Goal: Navigation & Orientation: Find specific page/section

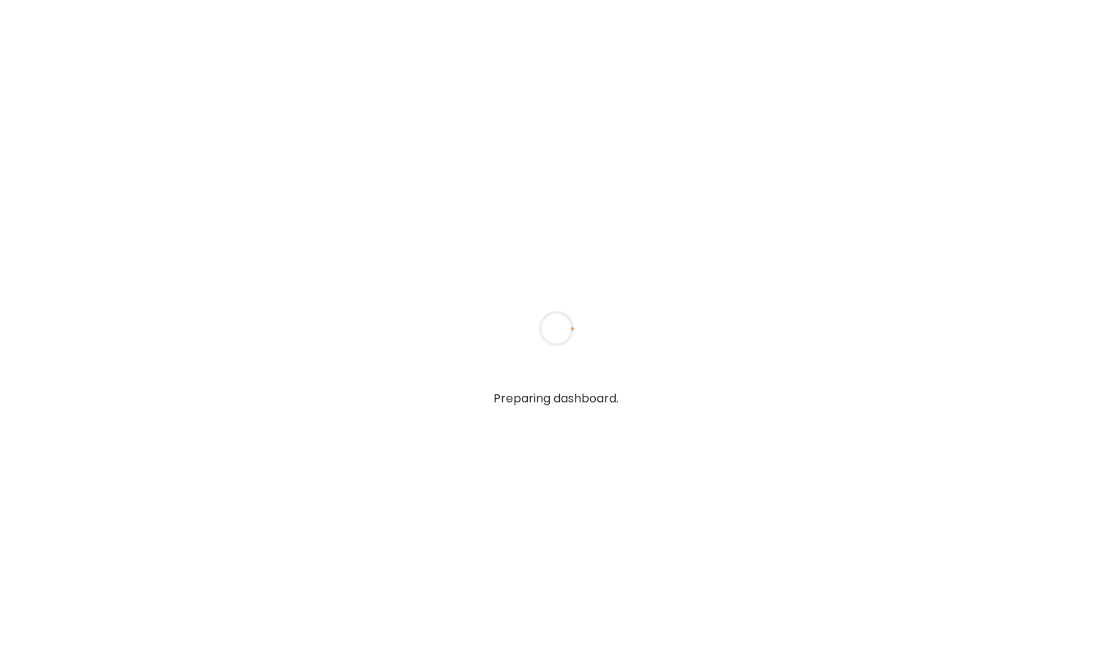
type input "**********"
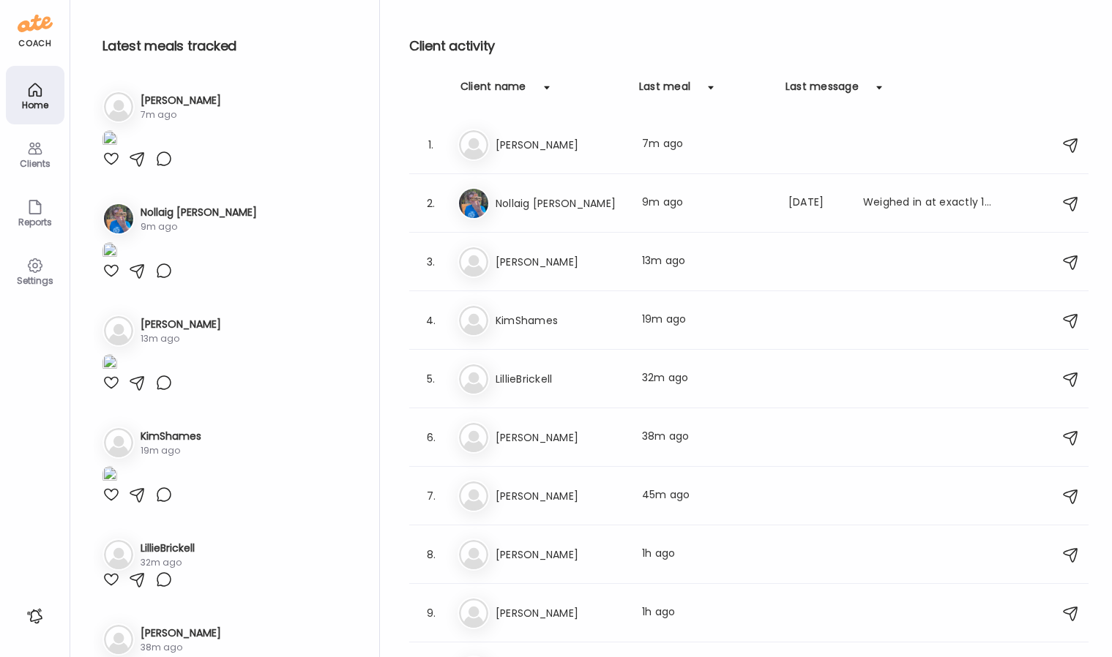
type input "**********"
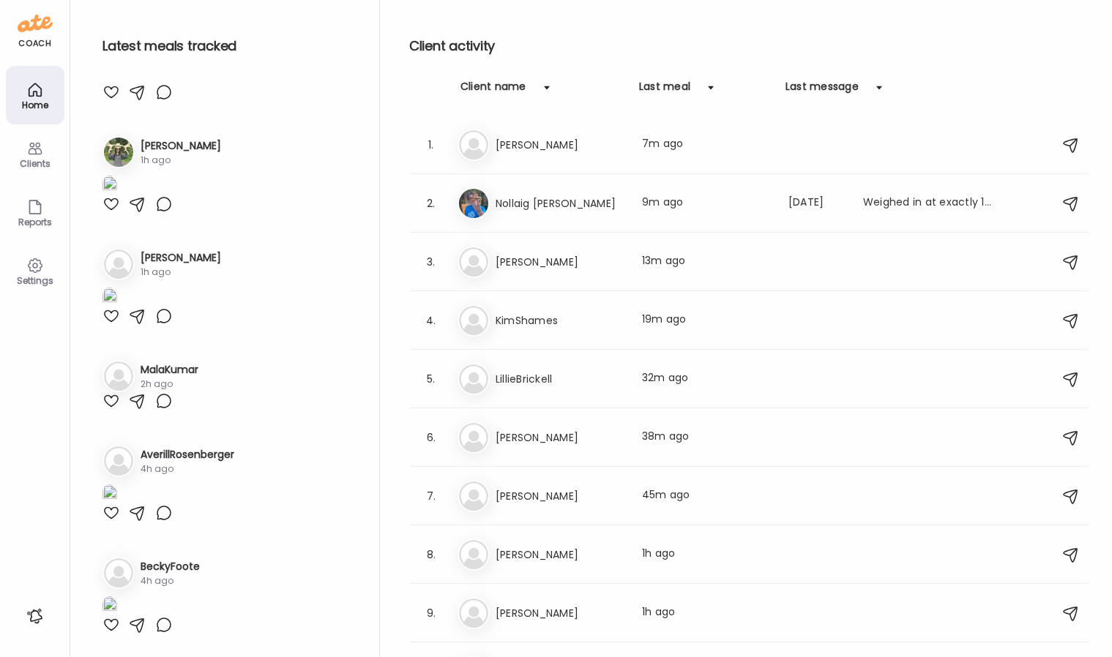
click at [240, 280] on div "Ka [PERSON_NAME] 1h ago" at bounding box center [224, 264] width 244 height 32
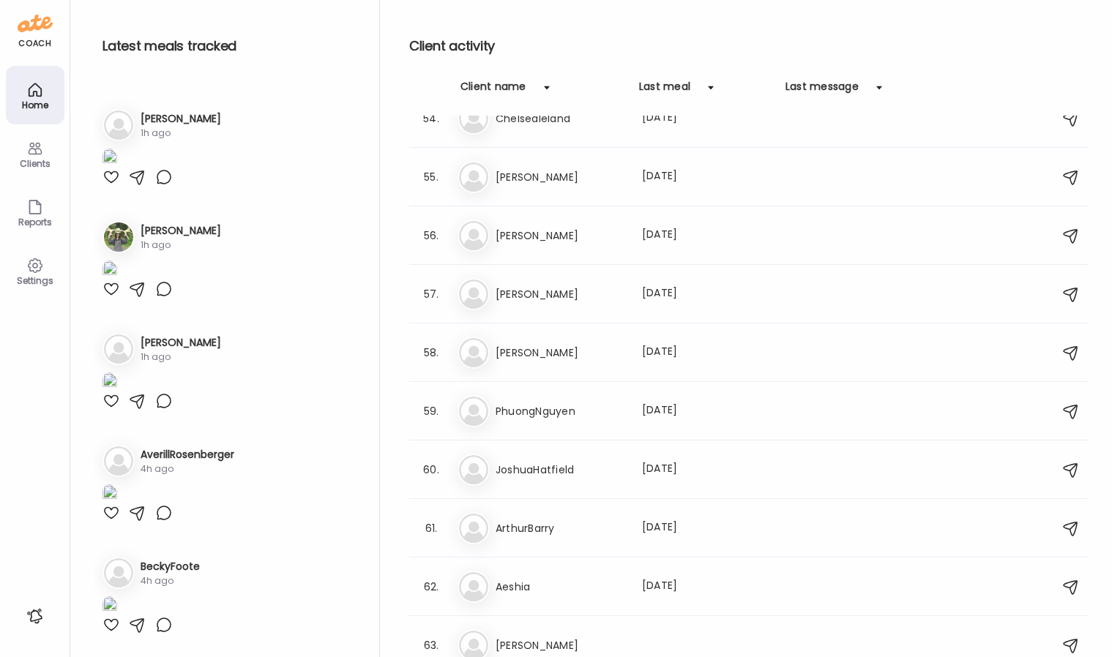
scroll to position [3258, 0]
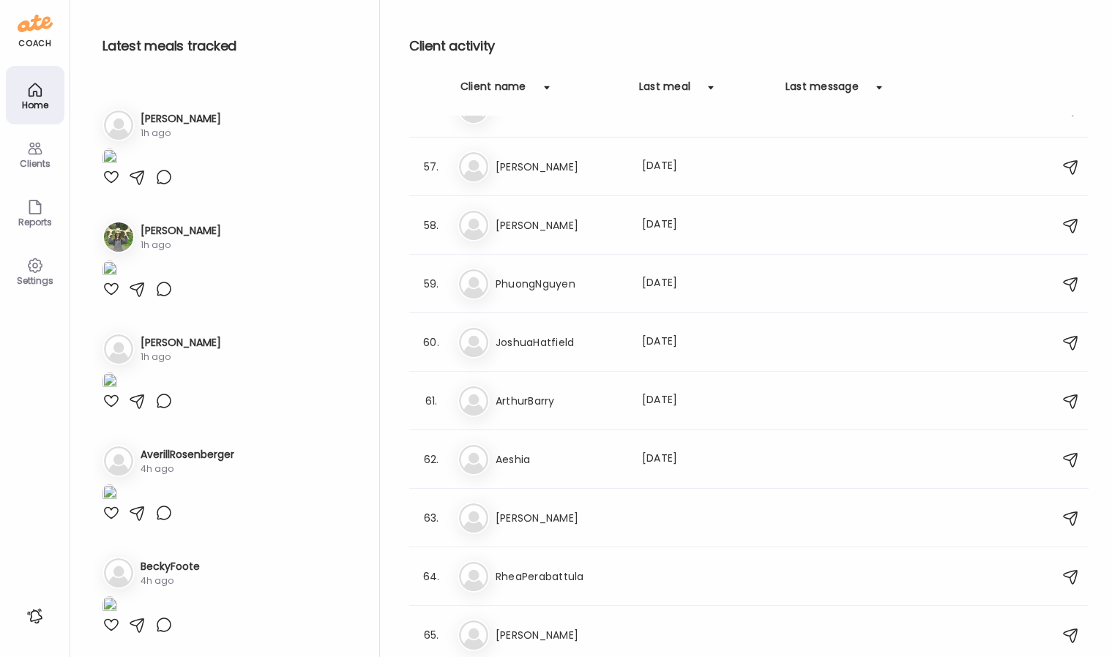
click at [226, 365] on div "Ka [PERSON_NAME] 1h ago" at bounding box center [224, 349] width 244 height 32
click at [135, 365] on div "Ka [PERSON_NAME] 1h ago" at bounding box center [224, 349] width 244 height 32
click at [154, 351] on h3 "[PERSON_NAME]" at bounding box center [181, 342] width 81 height 15
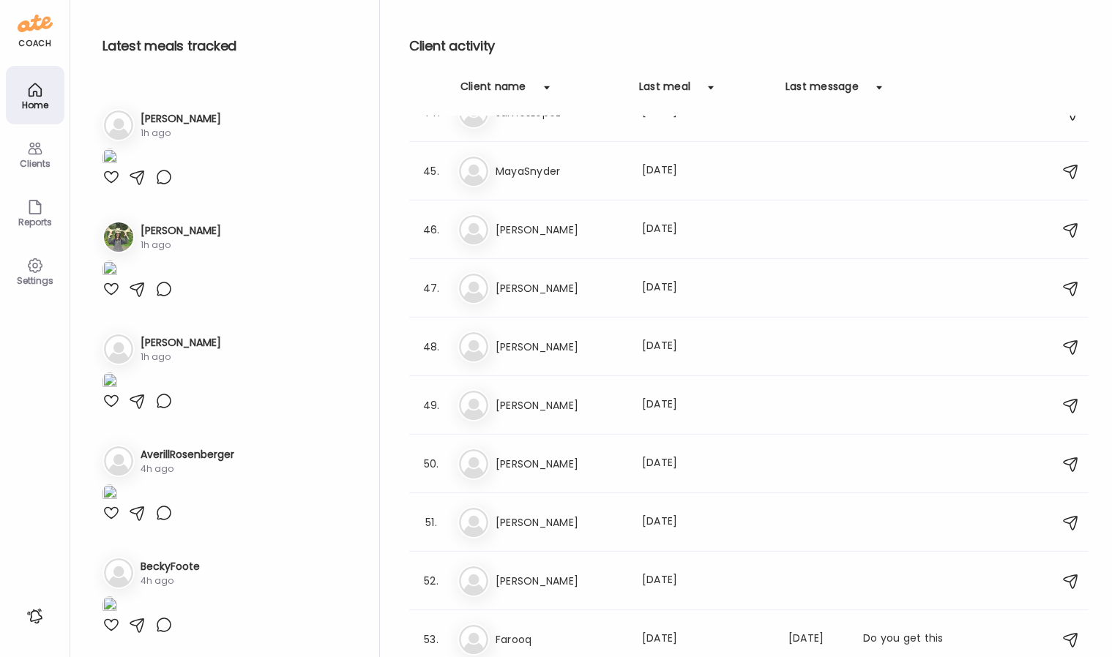
scroll to position [399, 0]
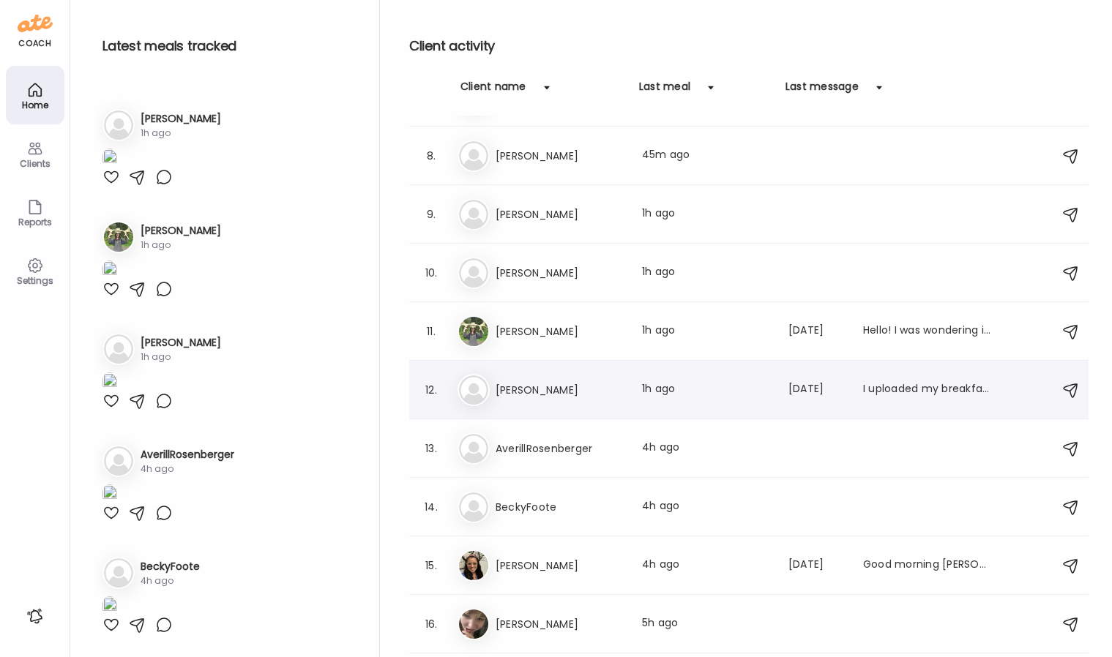
click at [635, 384] on div "Ka [PERSON_NAME] Last meal: 1h ago Last message: [DATE] I uploaded my breakfast…" at bounding box center [751, 390] width 587 height 32
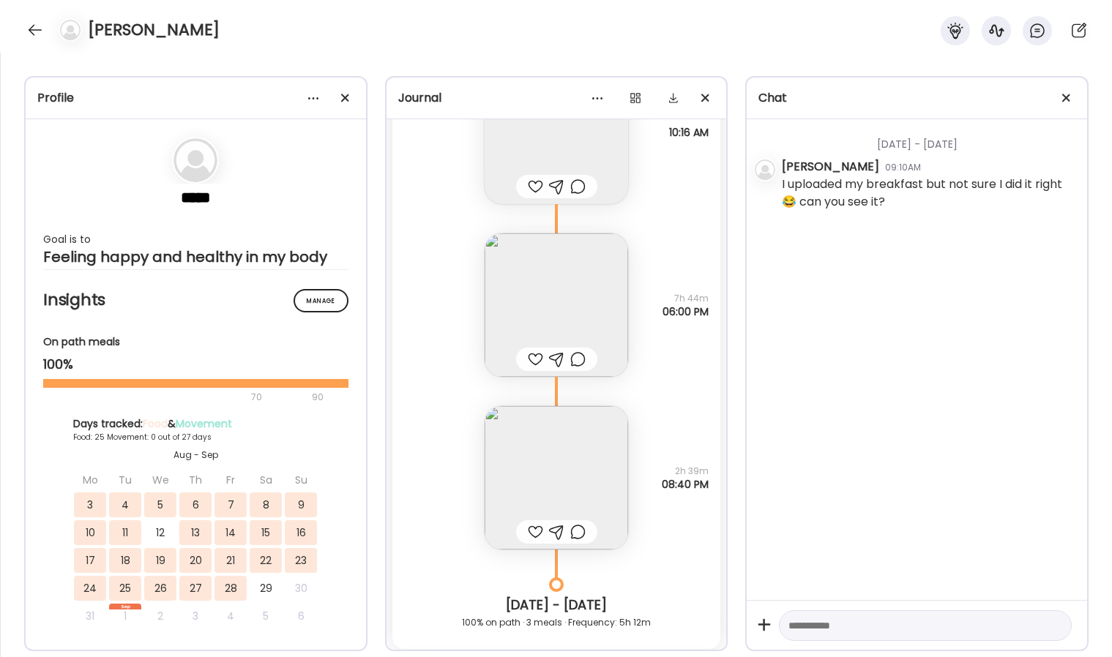
scroll to position [25196, 0]
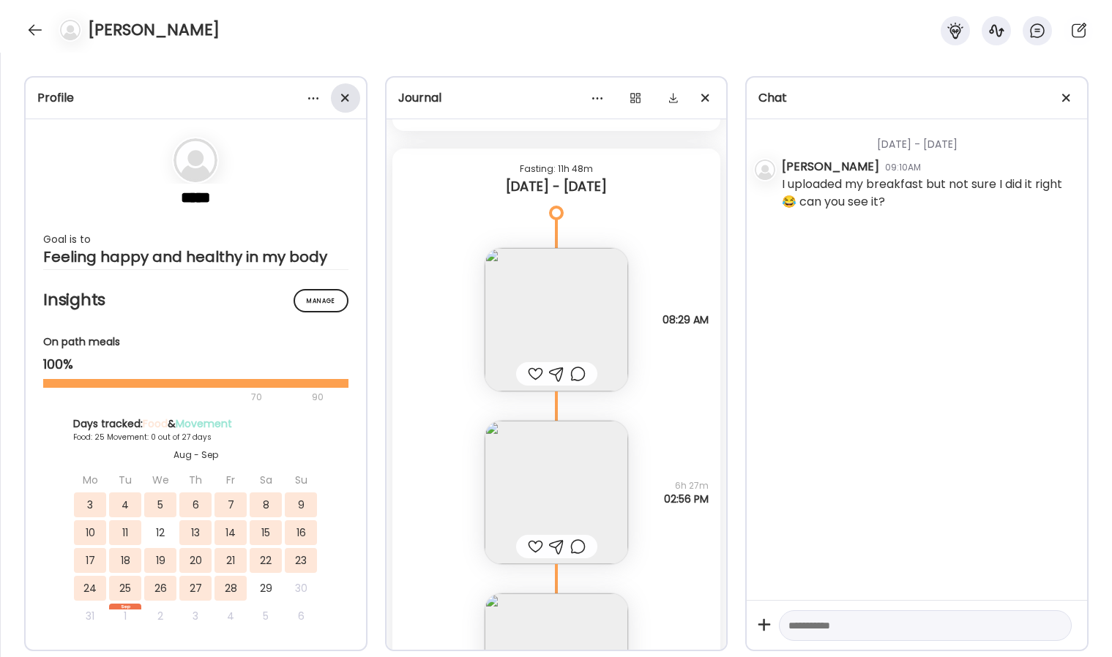
click at [347, 101] on span at bounding box center [344, 98] width 8 height 8
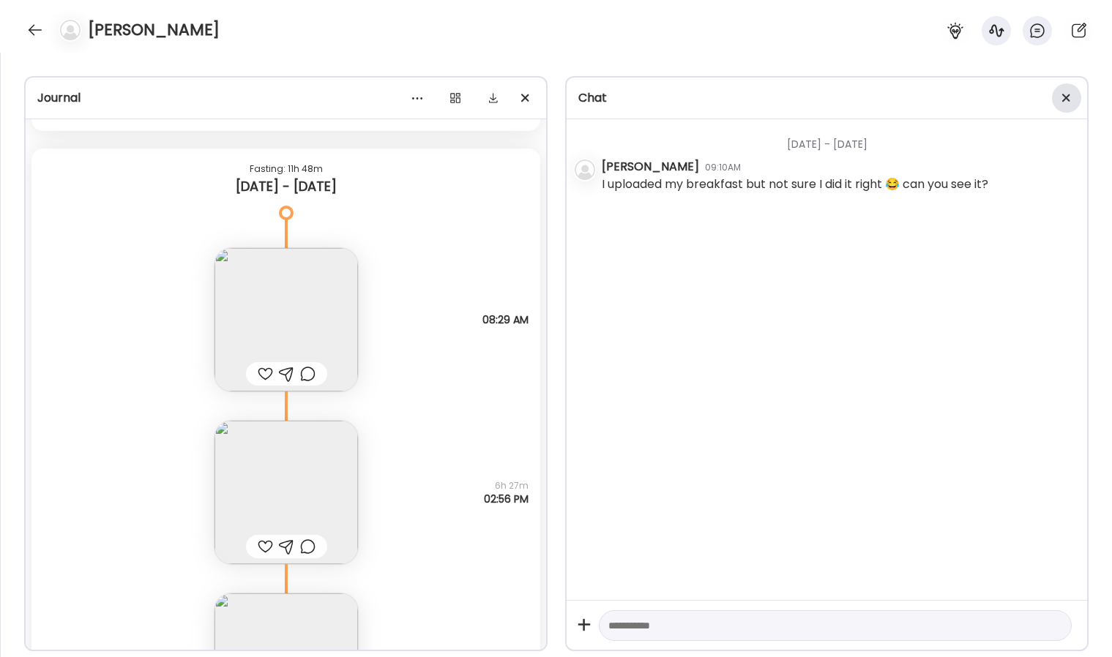
click at [1064, 99] on span at bounding box center [1066, 98] width 8 height 8
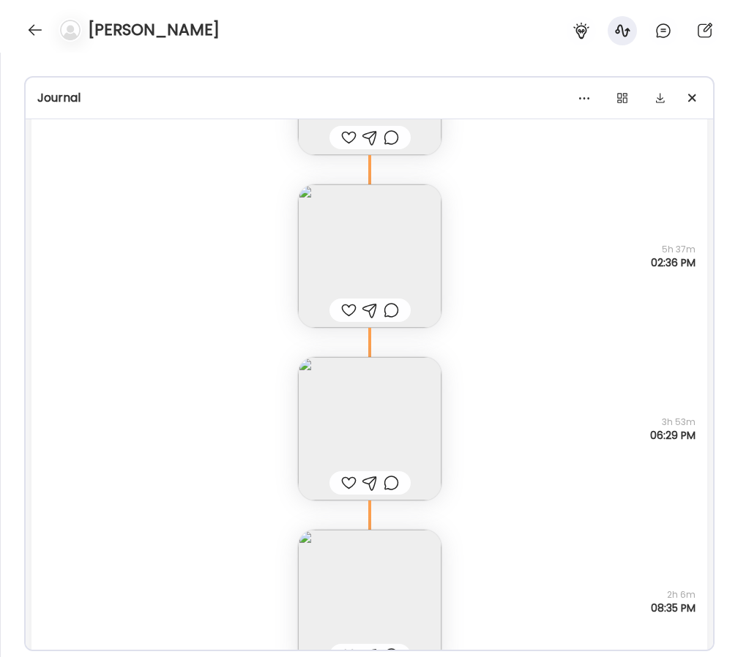
scroll to position [26106, 0]
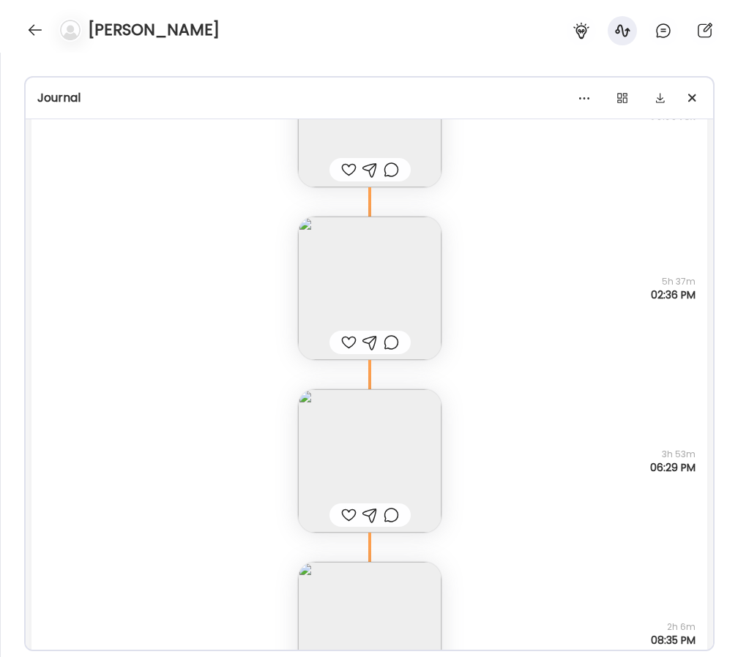
click at [392, 288] on img at bounding box center [369, 288] width 143 height 143
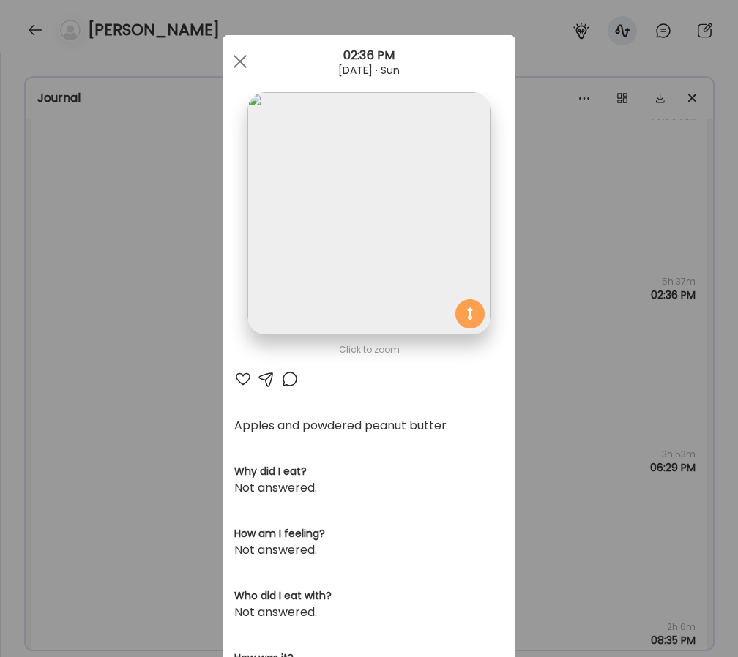
click at [95, 320] on div "Ate Coach Dashboard Wahoo! It’s official Take a moment to set up your Coach Pro…" at bounding box center [369, 328] width 738 height 657
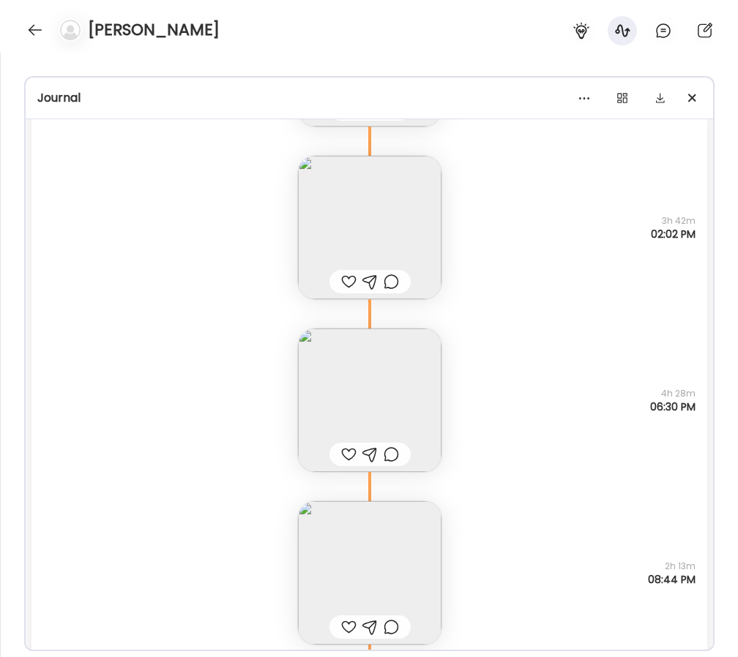
scroll to position [27143, 0]
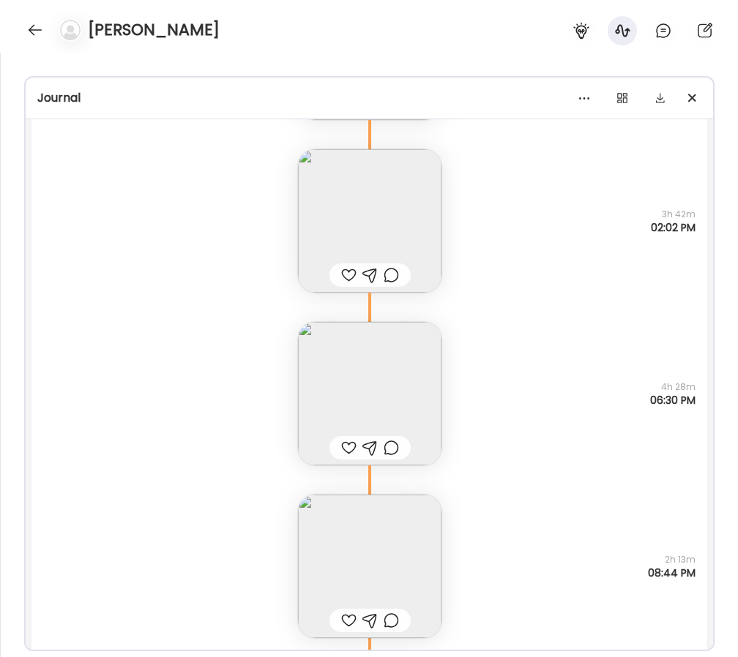
click at [401, 375] on img at bounding box center [369, 393] width 143 height 143
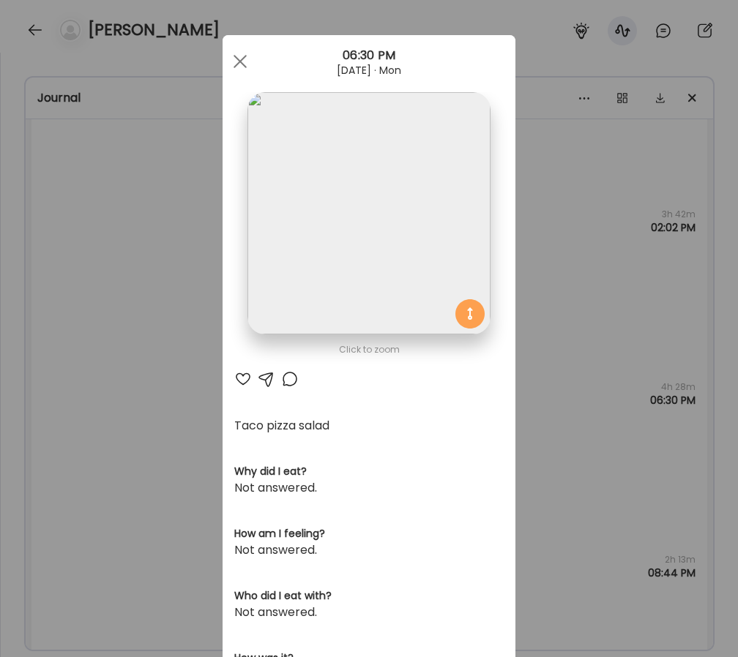
click at [433, 261] on img at bounding box center [368, 213] width 242 height 242
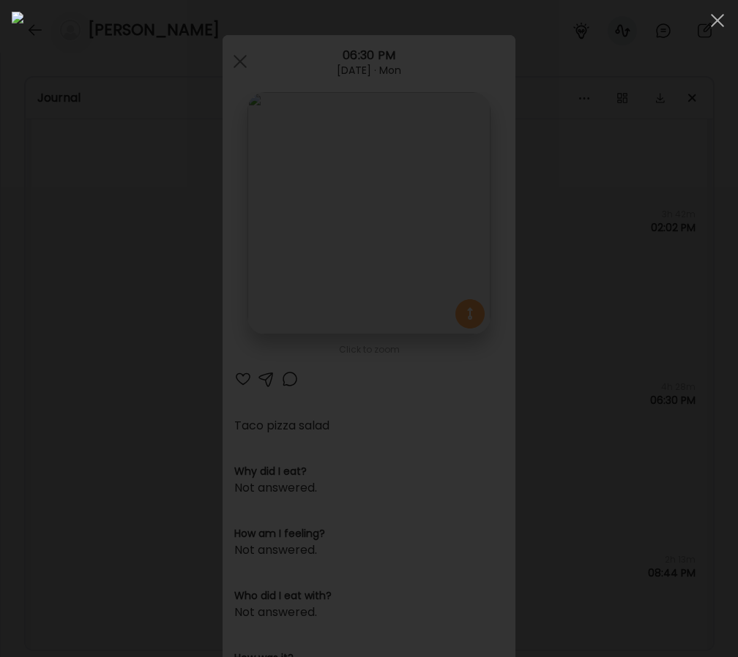
scroll to position [4042, 0]
click at [34, 307] on div at bounding box center [369, 329] width 714 height 634
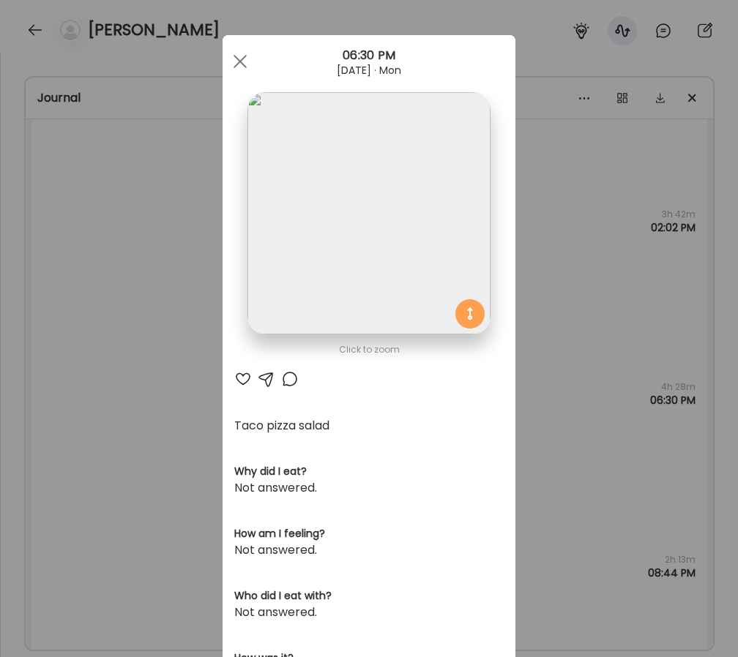
click at [94, 293] on div "Ate Coach Dashboard Wahoo! It’s official Take a moment to set up your Coach Pro…" at bounding box center [369, 328] width 738 height 657
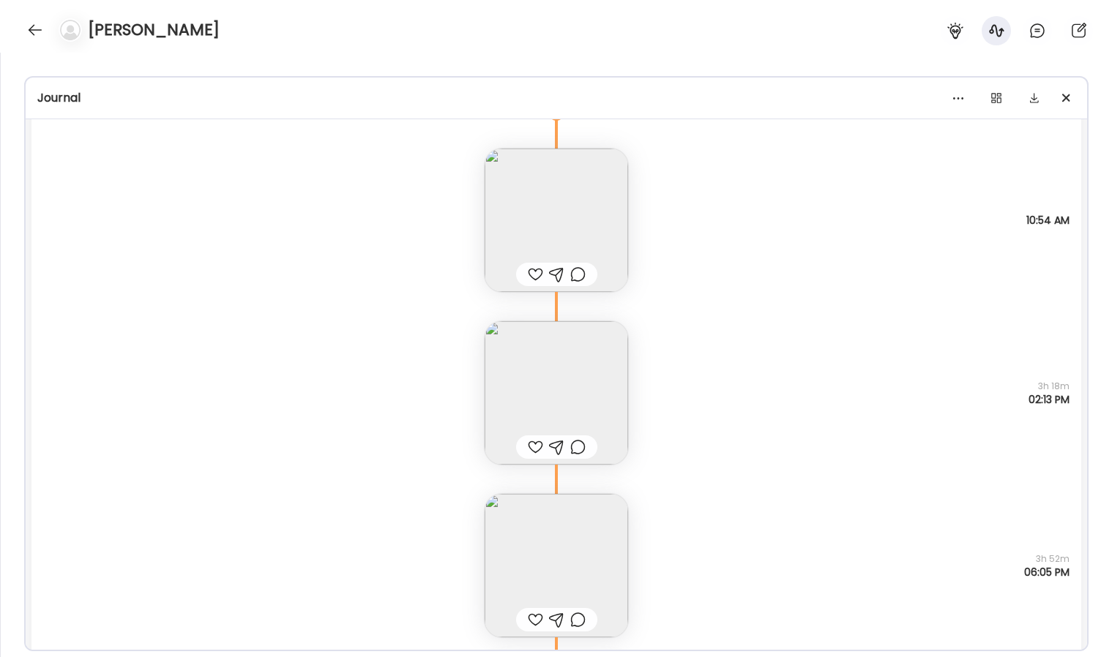
scroll to position [3924, 0]
